Goal: Information Seeking & Learning: Learn about a topic

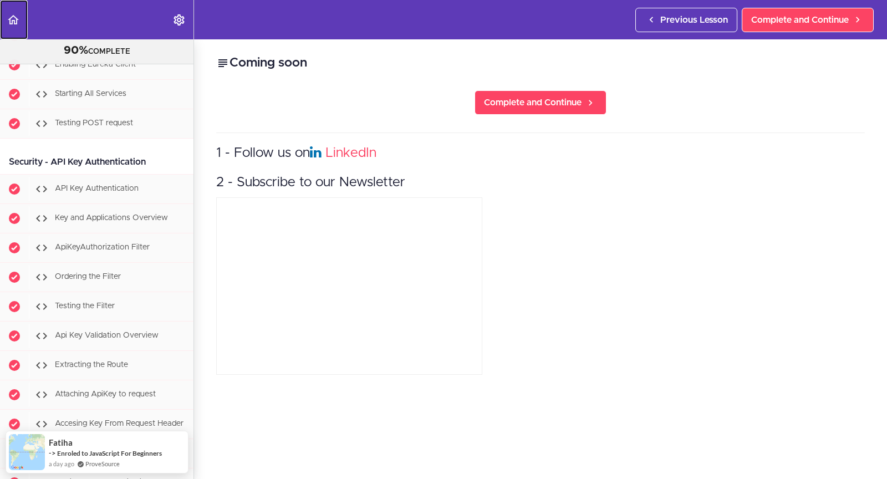
scroll to position [5924, 0]
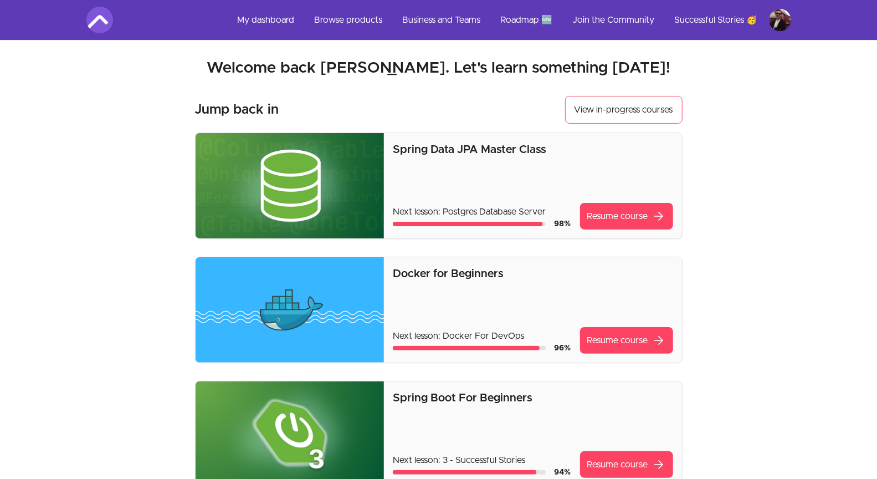
click at [456, 150] on p "Spring Data JPA Master Class" at bounding box center [533, 150] width 280 height 16
click at [617, 215] on link "Resume course arrow_forward" at bounding box center [626, 216] width 93 height 27
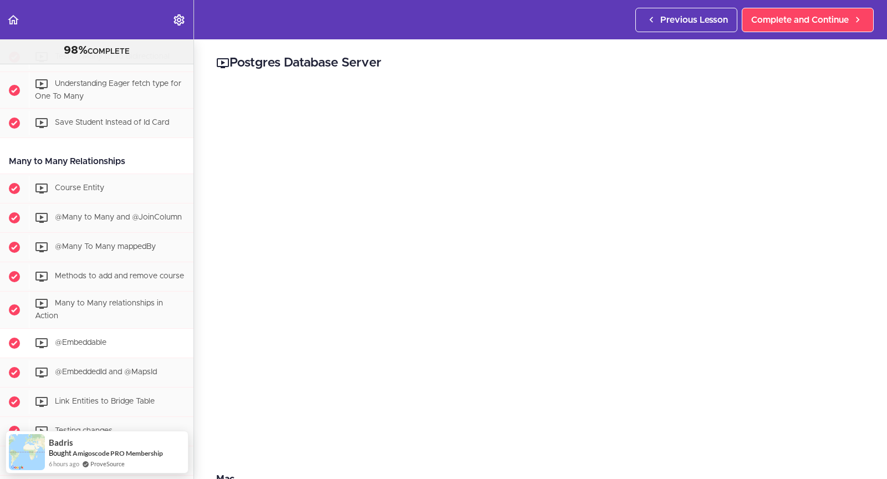
scroll to position [1757, 0]
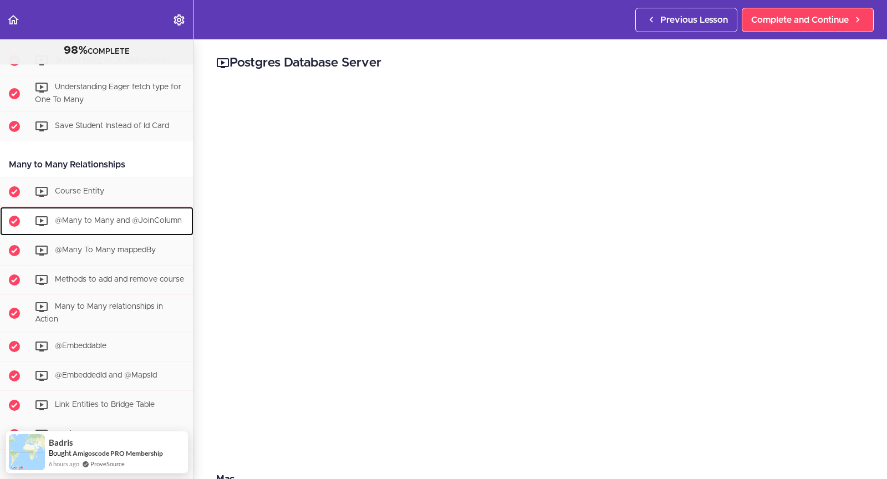
click at [162, 222] on div "@Many to Many and @JoinColumn" at bounding box center [111, 221] width 165 height 24
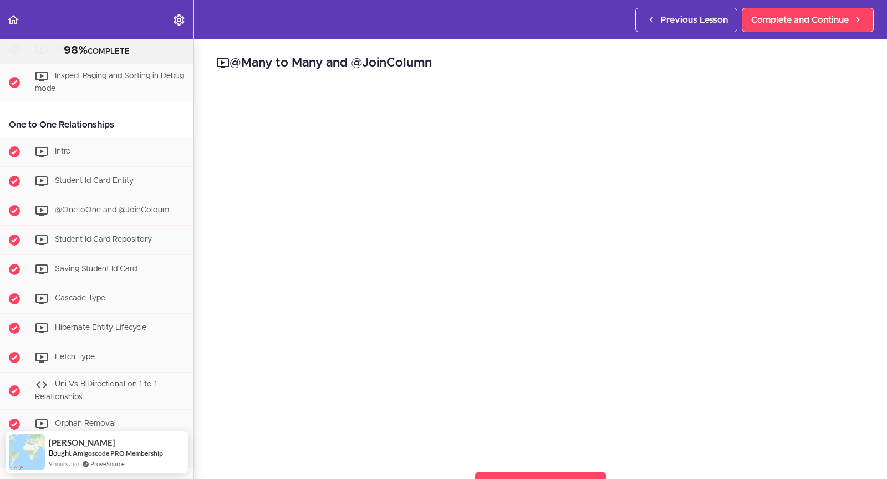
scroll to position [1210, 0]
click at [23, 17] on link "Back to course curriculum" at bounding box center [14, 19] width 28 height 39
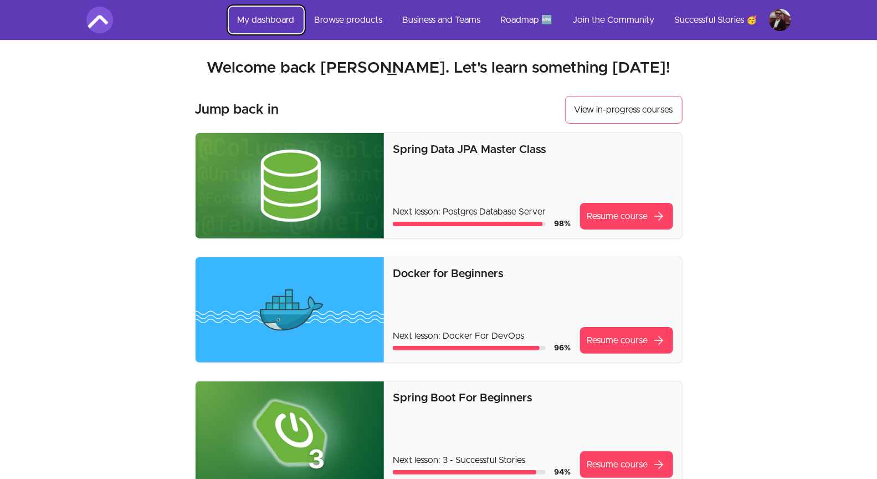
click at [275, 12] on link "My dashboard" at bounding box center [266, 20] width 75 height 27
click at [266, 16] on link "My dashboard" at bounding box center [266, 20] width 75 height 27
click at [602, 104] on link "View in-progress courses" at bounding box center [624, 110] width 118 height 28
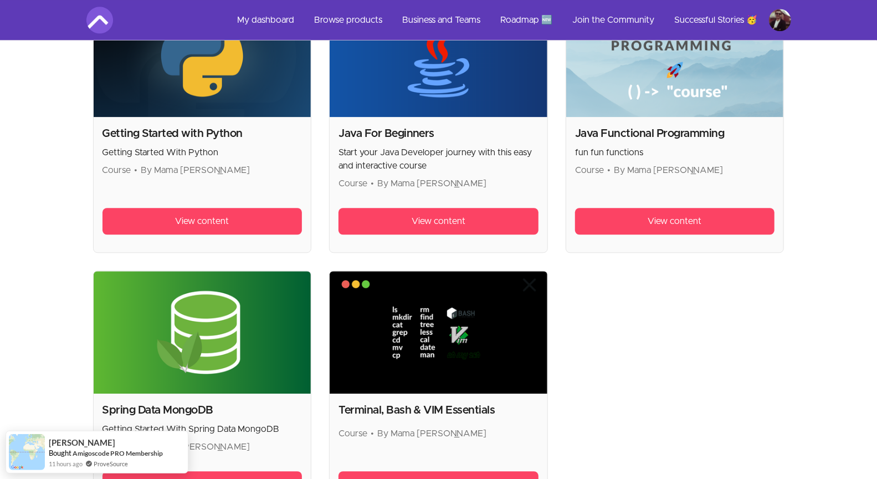
scroll to position [1912, 0]
